Goal: Information Seeking & Learning: Learn about a topic

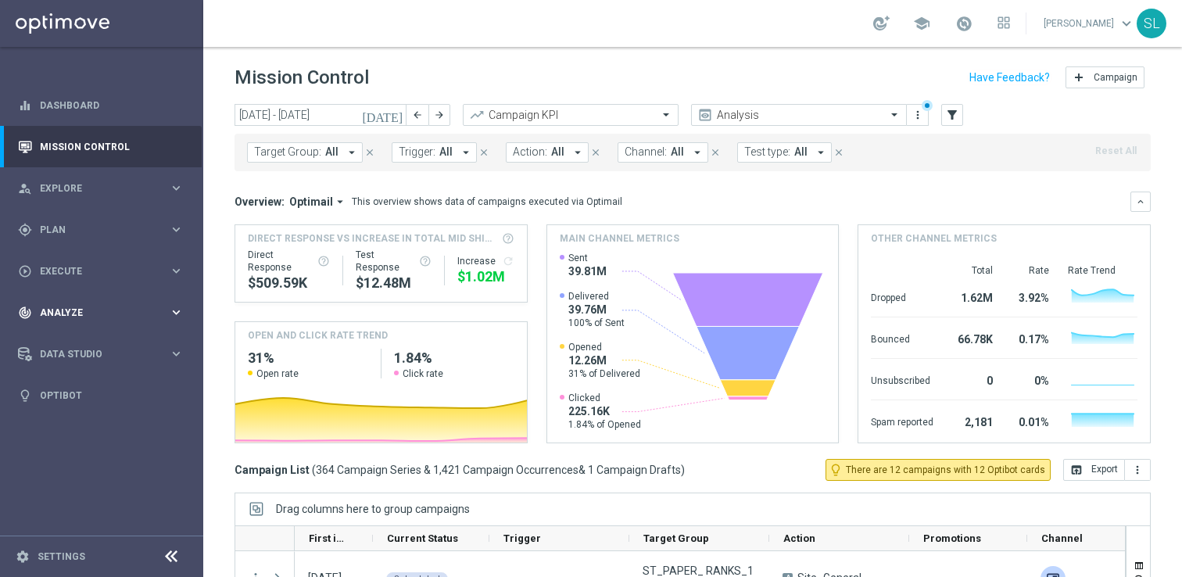
click at [85, 306] on div "track_changes Analyze" at bounding box center [93, 313] width 151 height 14
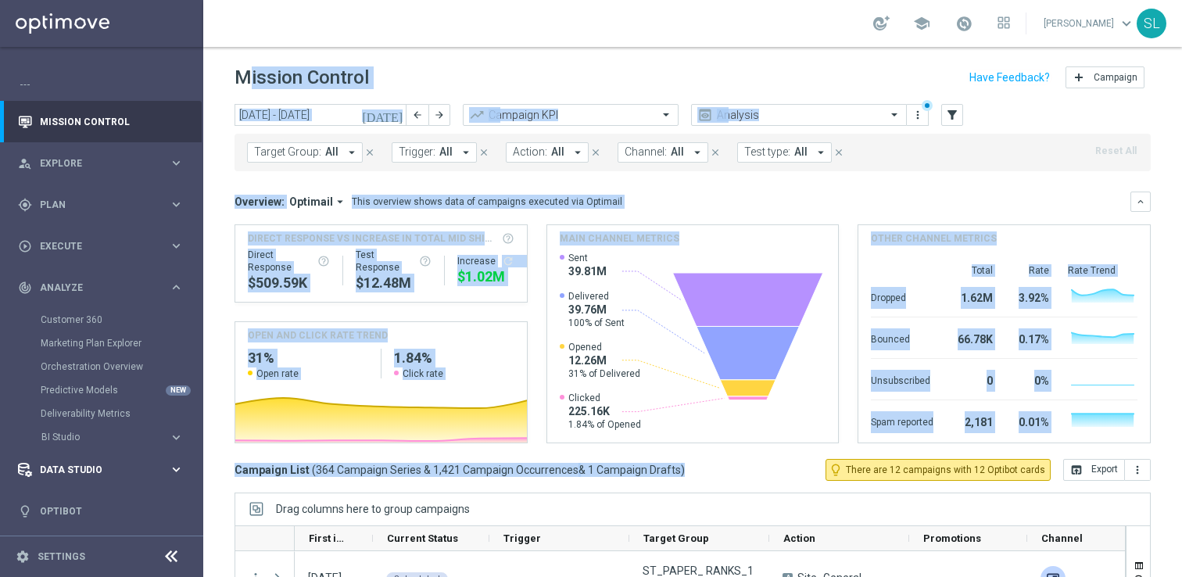
drag, startPoint x: 693, startPoint y: 477, endPoint x: 87, endPoint y: 448, distance: 607.2
click at [87, 448] on main "equalizer Dashboard Mission Control" at bounding box center [591, 288] width 1182 height 577
click at [721, 481] on div "today 11 Aug 2025 - 17 Aug 2025 arrow_back arrow_forward Campaign KPI trending_…" at bounding box center [692, 333] width 979 height 459
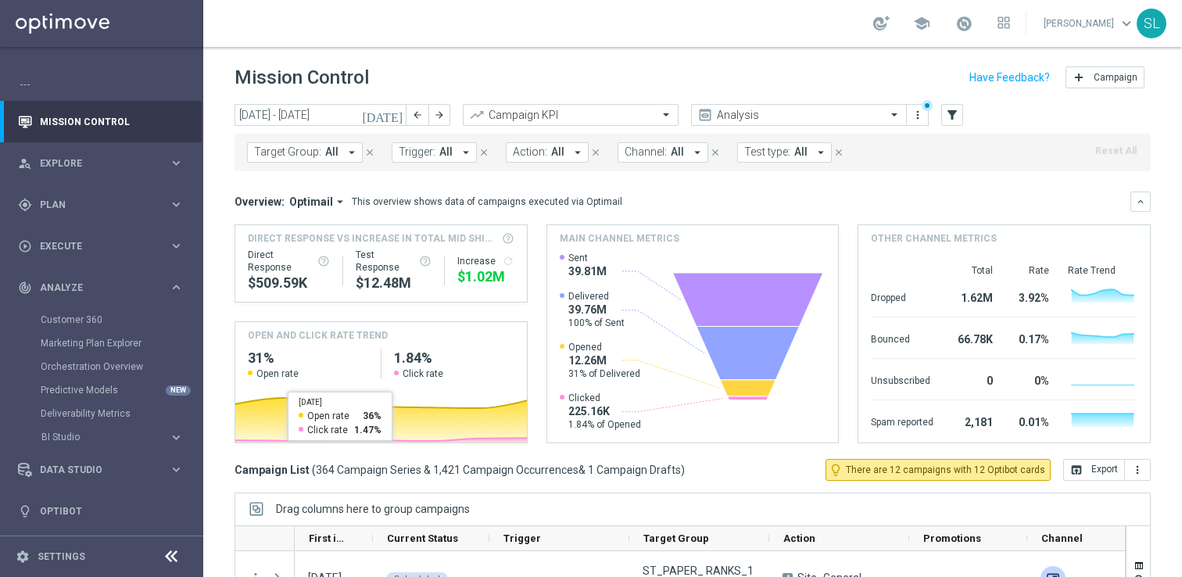
drag, startPoint x: 714, startPoint y: 472, endPoint x: 234, endPoint y: 478, distance: 480.0
click at [234, 478] on div "Campaign List ( 364 Campaign Series & 1,421 Campaign Occurrences & 1 Campaign D…" at bounding box center [692, 470] width 916 height 22
click at [232, 468] on div "today 11 Aug 2025 - 17 Aug 2025 arrow_back arrow_forward Campaign KPI trending_…" at bounding box center [692, 333] width 979 height 459
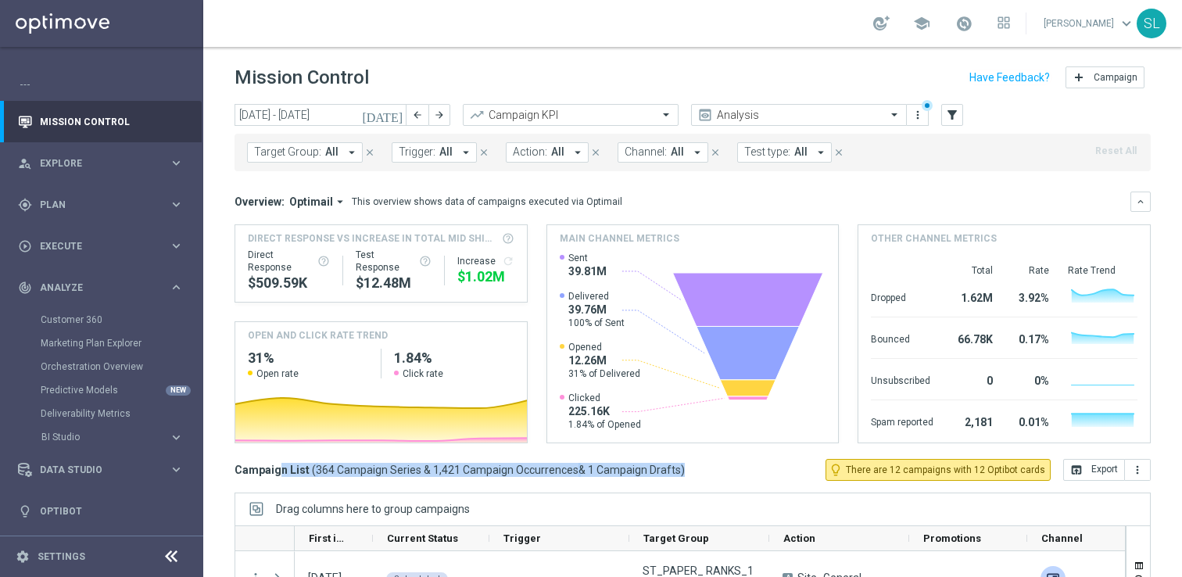
drag, startPoint x: 232, startPoint y: 468, endPoint x: 745, endPoint y: 478, distance: 512.9
click at [745, 479] on div "today 11 Aug 2025 - 17 Aug 2025 arrow_back arrow_forward Campaign KPI trending_…" at bounding box center [692, 333] width 979 height 459
click at [745, 478] on div "Campaign List ( 364 Campaign Series & 1,421 Campaign Occurrences & 1 Campaign D…" at bounding box center [692, 470] width 916 height 22
drag, startPoint x: 398, startPoint y: 79, endPoint x: 184, endPoint y: 41, distance: 217.6
click at [184, 41] on main "equalizer Dashboard Mission Control" at bounding box center [591, 288] width 1182 height 577
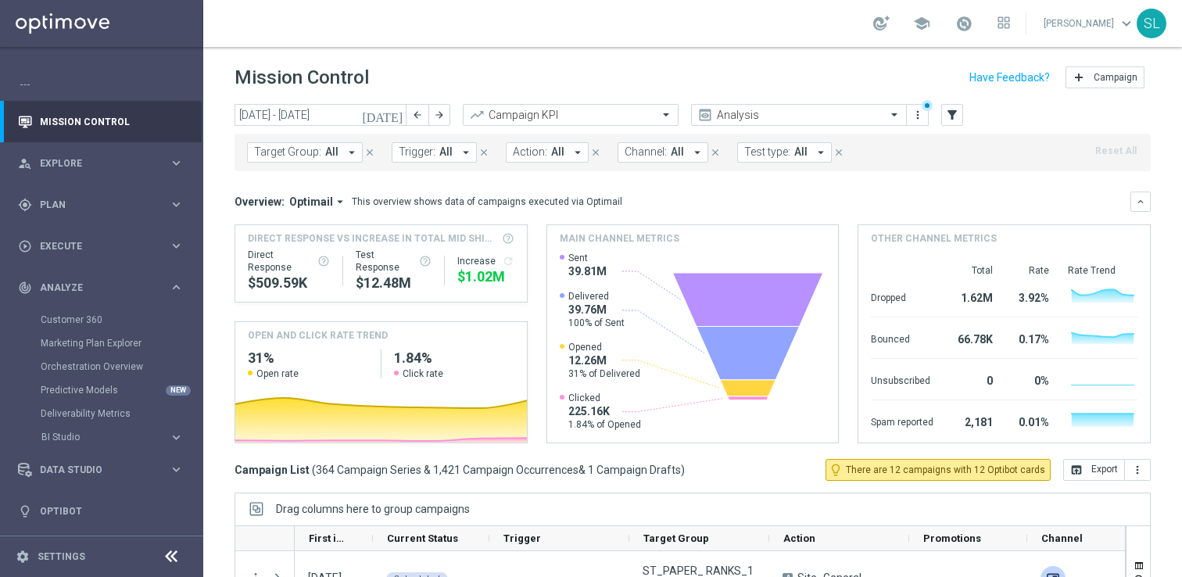
click at [477, 72] on div "Mission Control add Campaign" at bounding box center [692, 78] width 916 height 30
drag, startPoint x: 623, startPoint y: 204, endPoint x: 247, endPoint y: 194, distance: 376.1
click at [249, 194] on div "Overview: Optimail arrow_drop_down This overview shows data of campaigns execut…" at bounding box center [692, 202] width 916 height 20
click at [669, 177] on mini-dashboard "Overview: Optimail arrow_drop_down This overview shows data of campaigns execut…" at bounding box center [692, 315] width 916 height 288
click at [109, 385] on link "Predictive Models" at bounding box center [102, 390] width 122 height 13
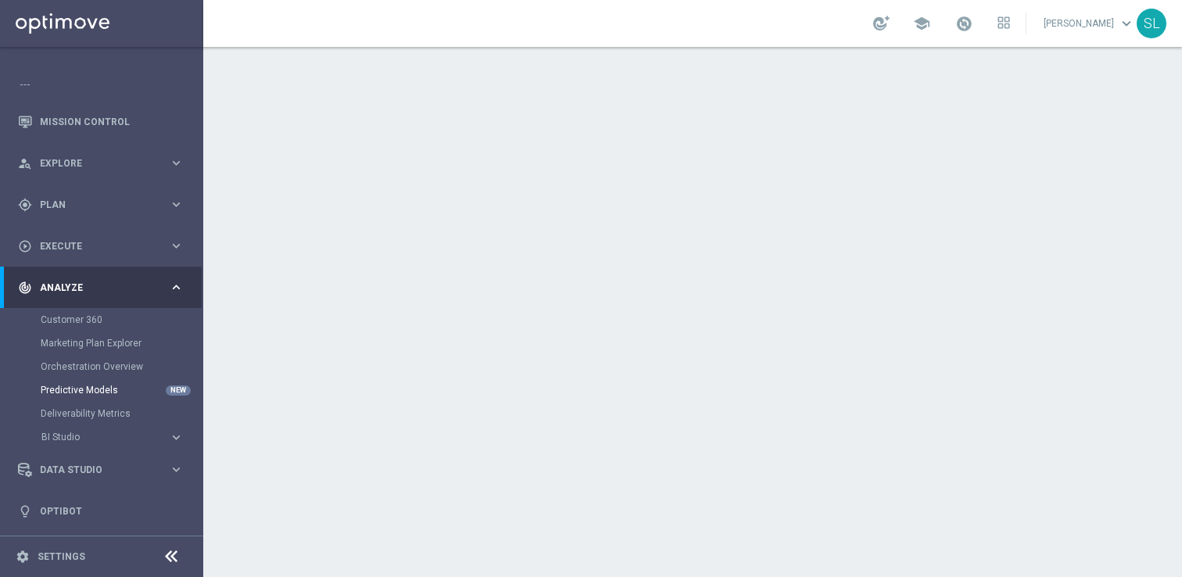
click at [171, 557] on icon at bounding box center [171, 556] width 19 height 19
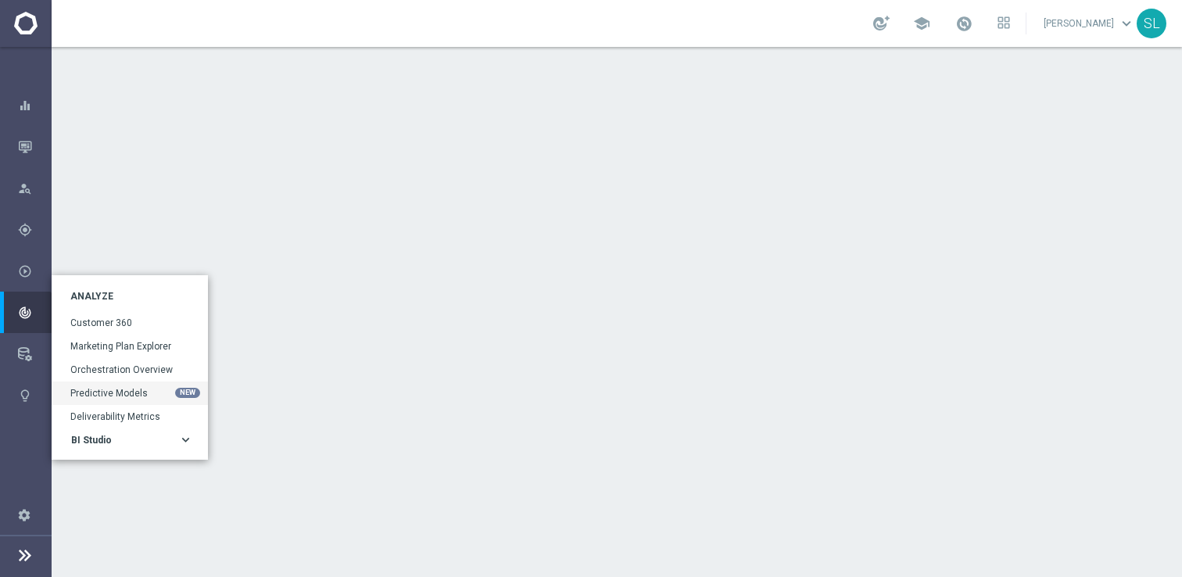
click at [128, 437] on div "BI Studio" at bounding box center [124, 439] width 107 height 9
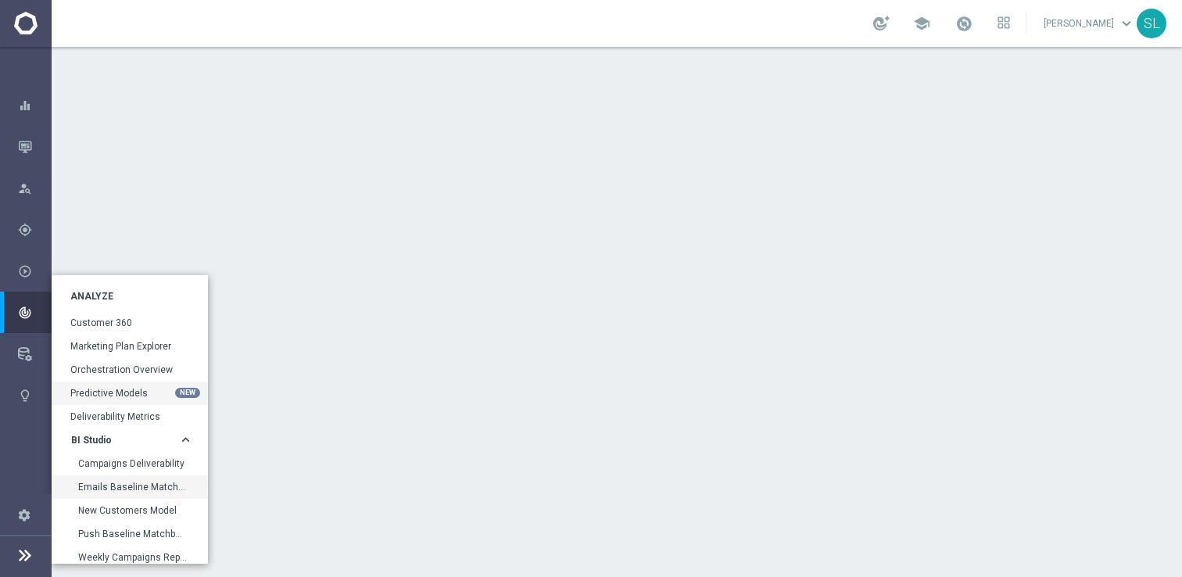
scroll to position [13, 0]
